Goal: Task Accomplishment & Management: Use online tool/utility

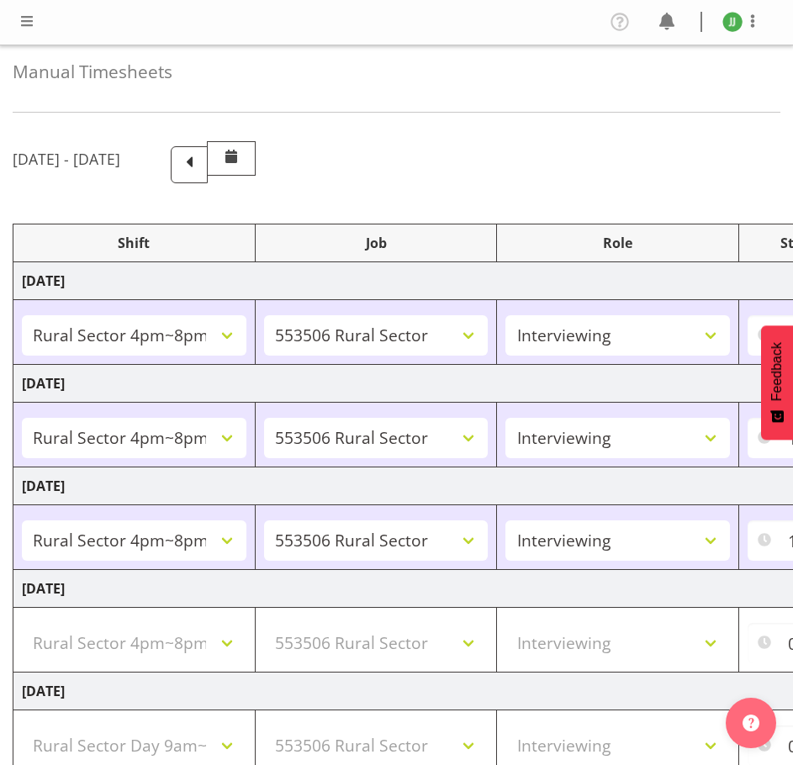
select select "81298"
select select "10587"
select select "47"
select select "81298"
select select "10587"
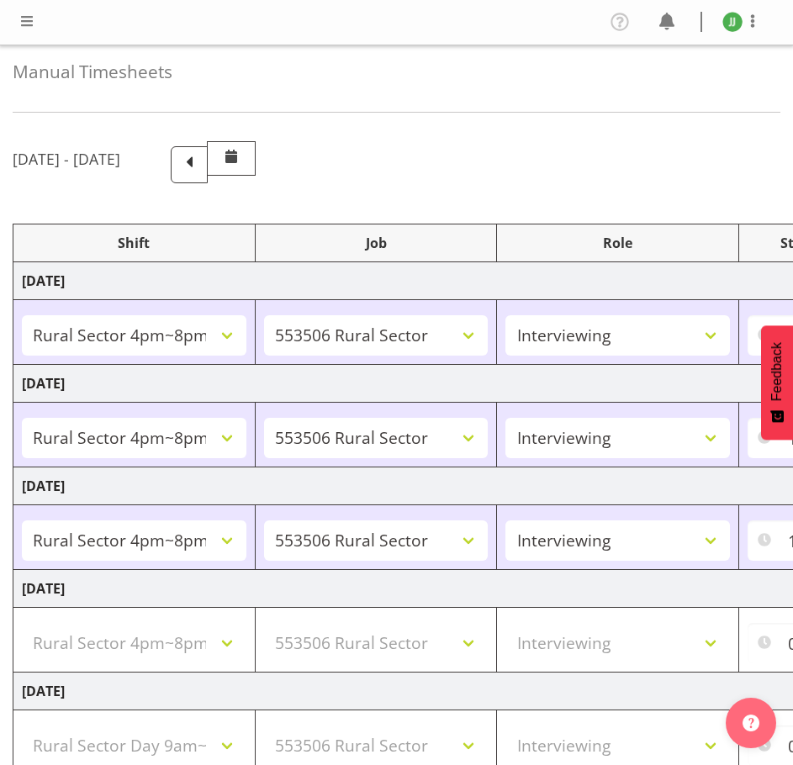
select select "47"
select select "81298"
select select "10587"
select select "47"
select select "81298"
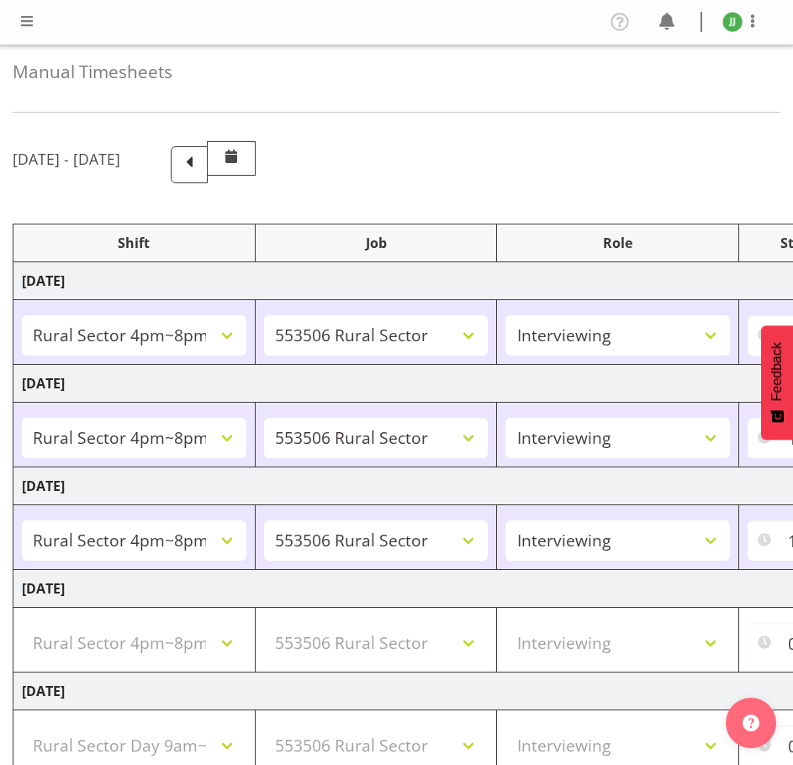
select select "10587"
select select "47"
select select "81561"
select select "10587"
select select "47"
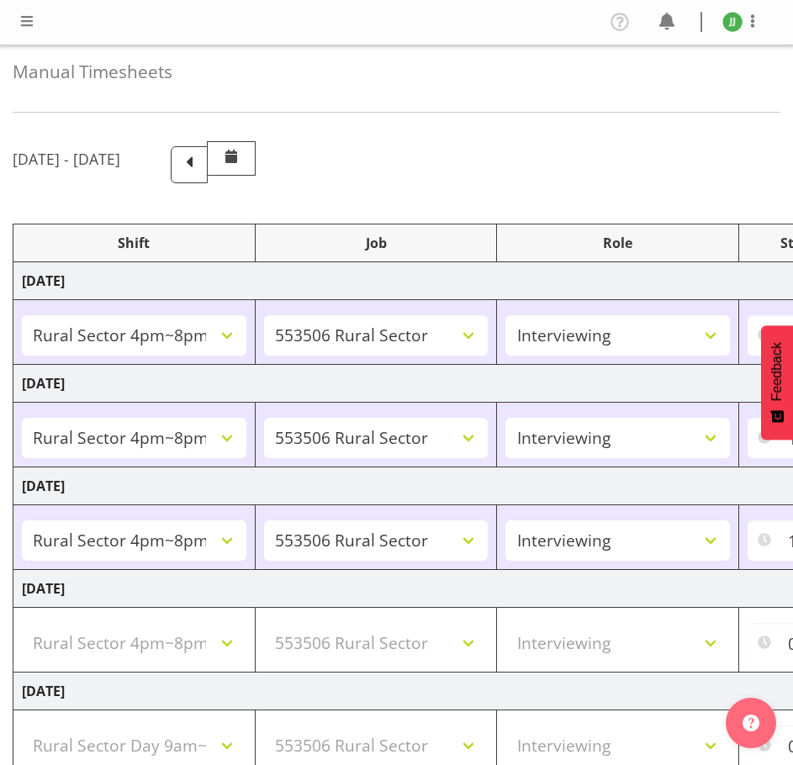
select select "81298"
select select "10587"
select select "47"
